Goal: Navigation & Orientation: Find specific page/section

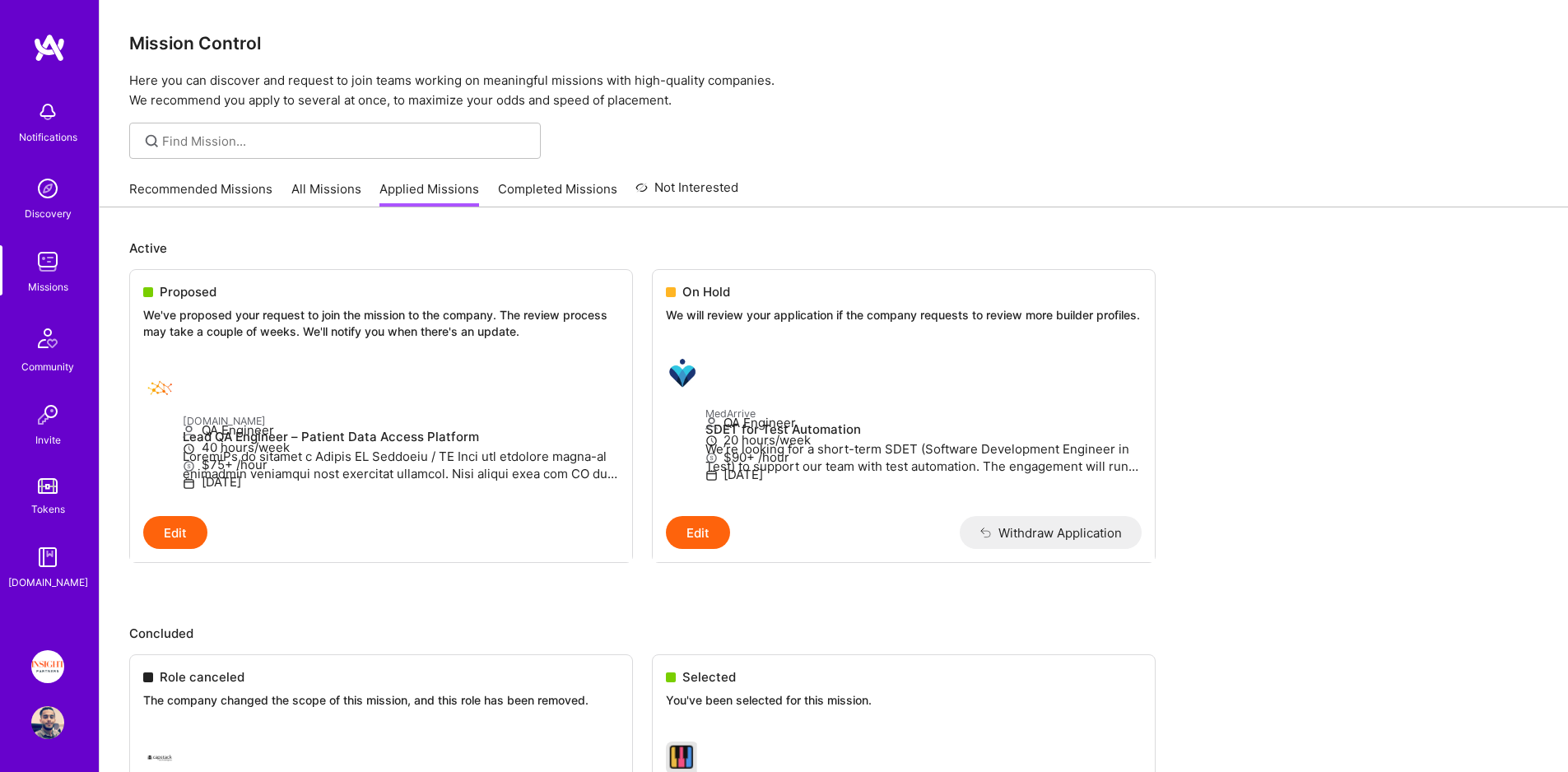
click at [313, 193] on link "All Missions" at bounding box center [327, 194] width 70 height 27
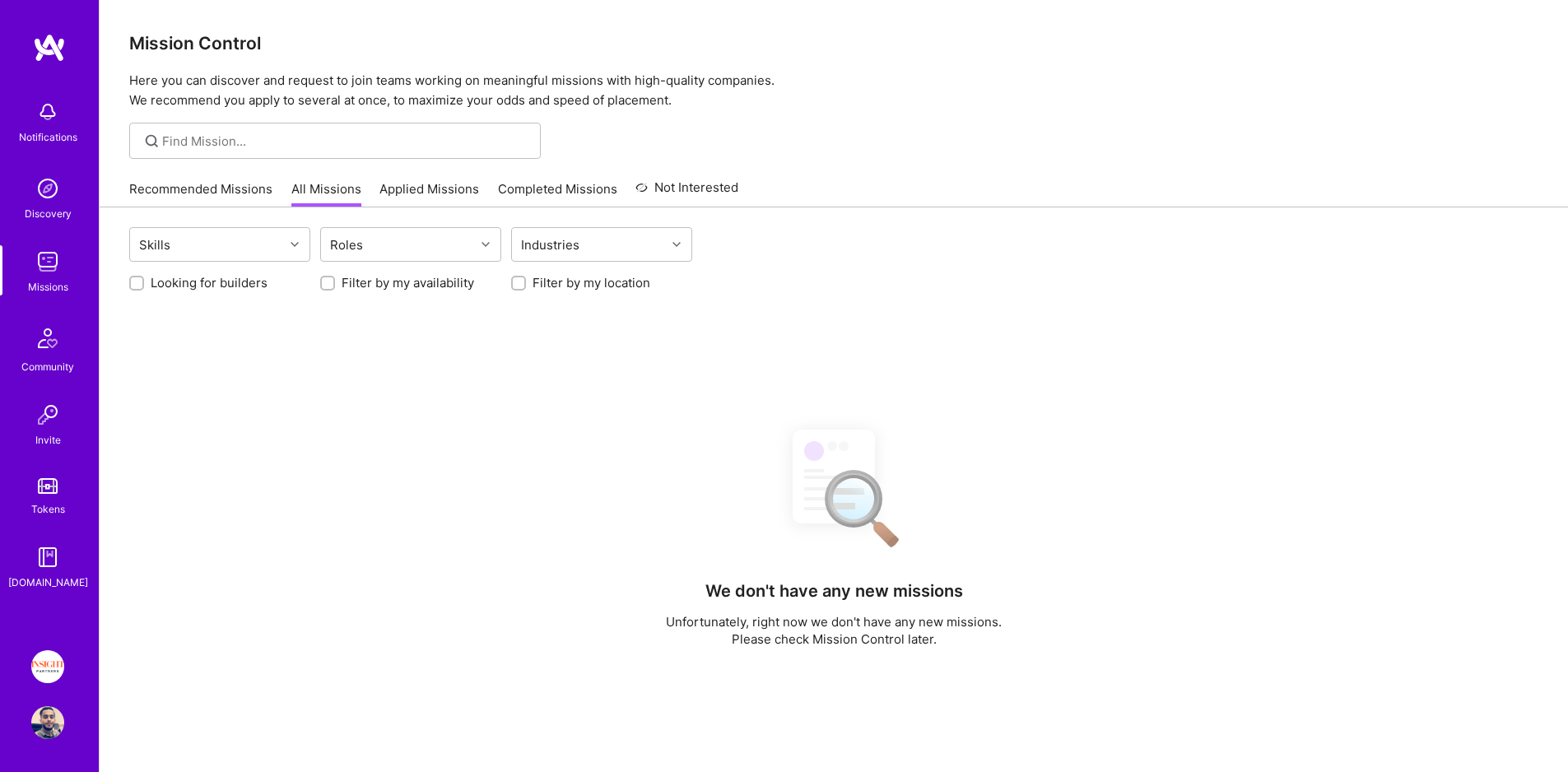
click at [195, 198] on link "Recommended Missions" at bounding box center [201, 194] width 143 height 27
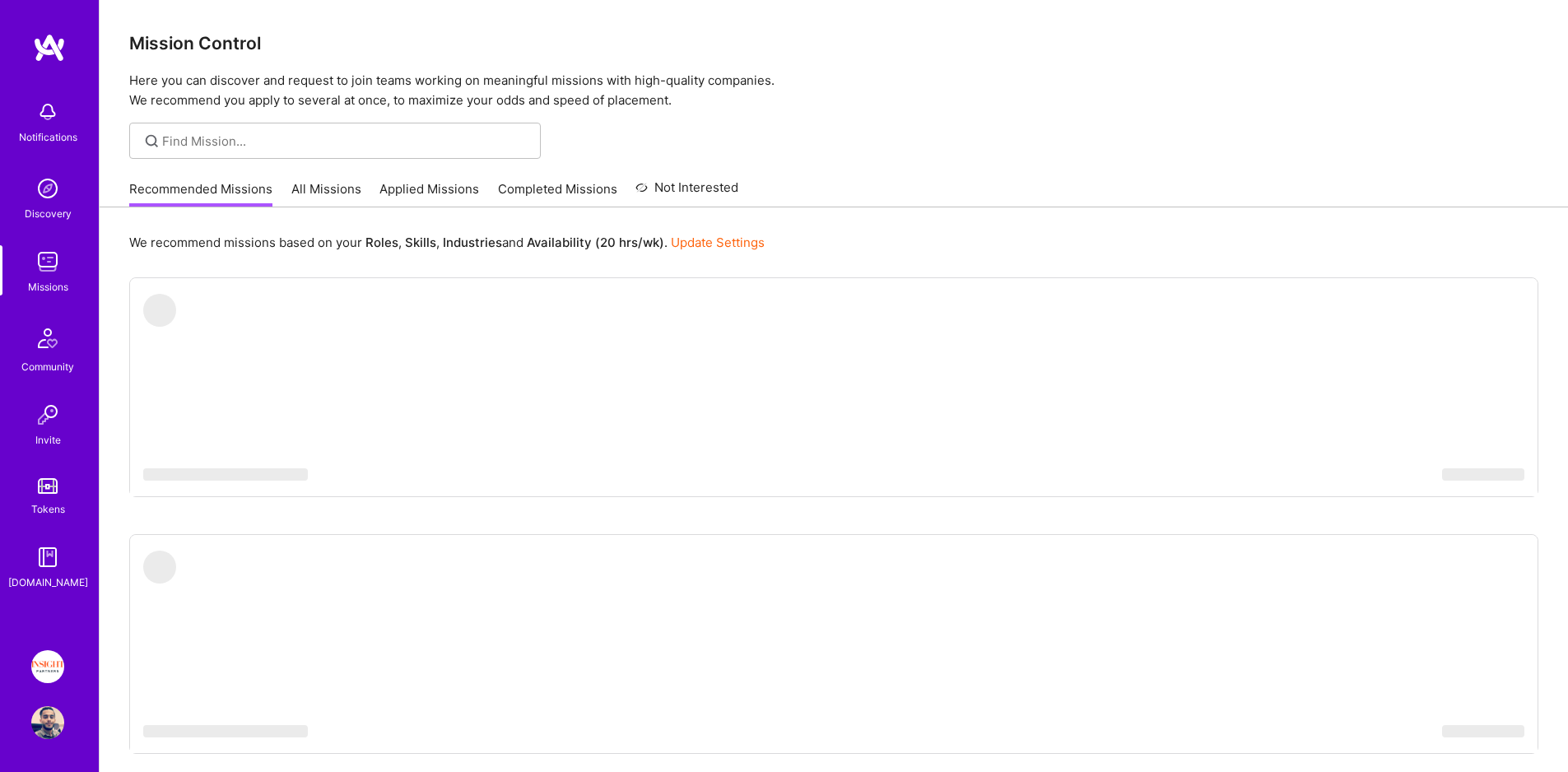
click at [556, 180] on link "Completed Missions" at bounding box center [557, 194] width 119 height 27
